Goal: Task Accomplishment & Management: Manage account settings

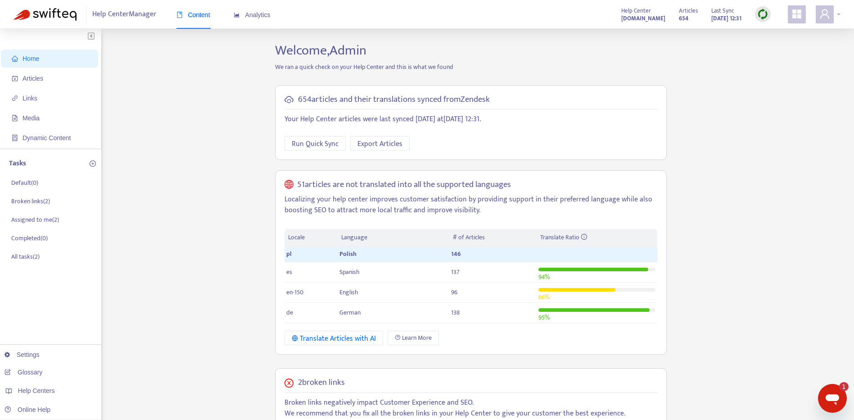
click at [829, 18] on icon "user" at bounding box center [824, 13] width 9 height 9
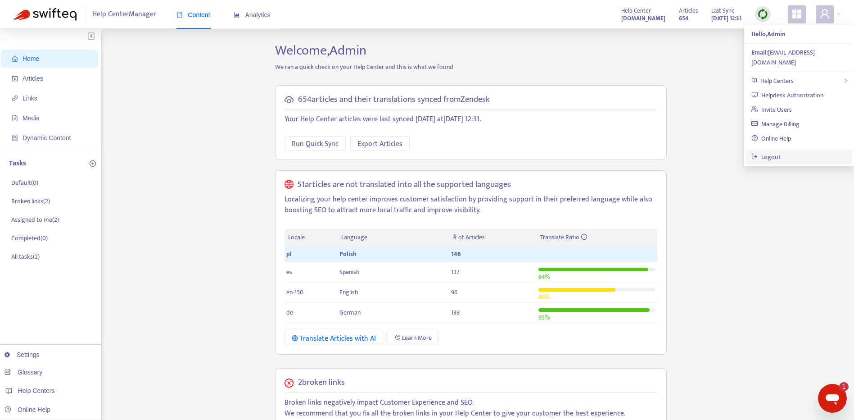
click at [780, 152] on link "Logout" at bounding box center [765, 157] width 29 height 10
